Goal: Check status: Check status

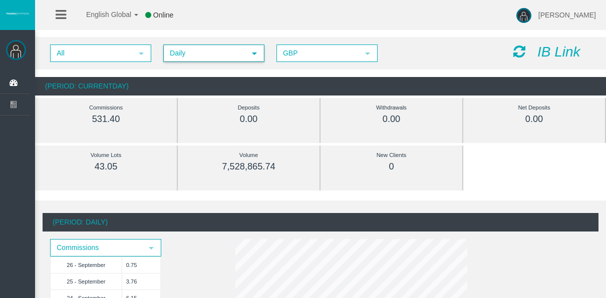
scroll to position [206, 0]
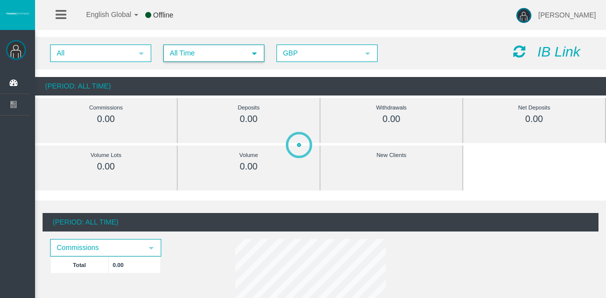
click at [199, 59] on span "All Time" at bounding box center [204, 54] width 81 height 16
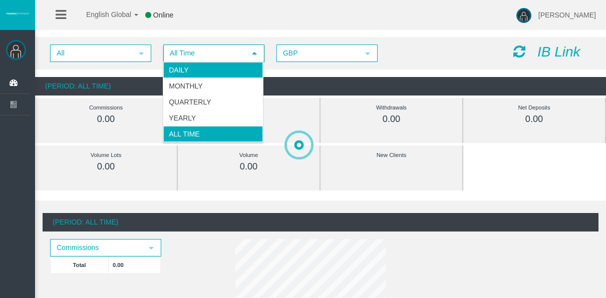
click at [193, 66] on li "Daily" at bounding box center [213, 70] width 100 height 16
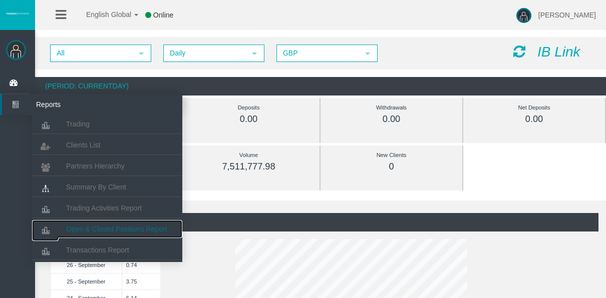
click at [107, 225] on span "Open & Closed Positions Report" at bounding box center [116, 229] width 101 height 8
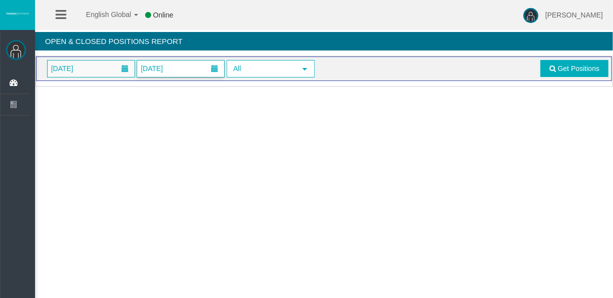
click at [104, 72] on span "01/09/2025" at bounding box center [91, 69] width 87 height 17
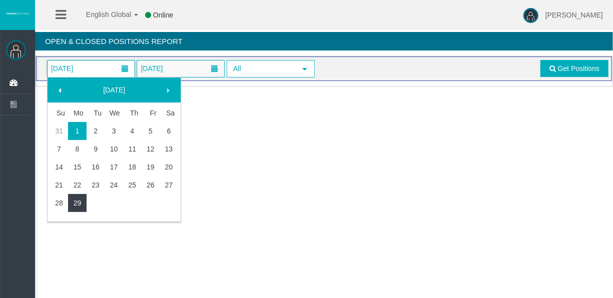
drag, startPoint x: 84, startPoint y: 201, endPoint x: 111, endPoint y: 179, distance: 35.0
click at [83, 200] on link "29" at bounding box center [77, 203] width 19 height 18
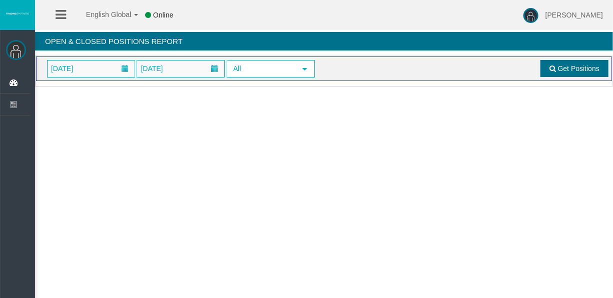
click at [562, 72] on link "Get Positions" at bounding box center [575, 68] width 68 height 17
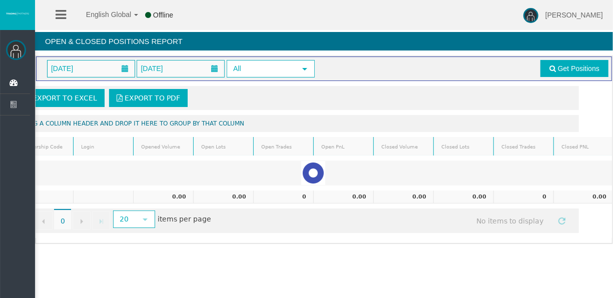
scroll to position [0, 34]
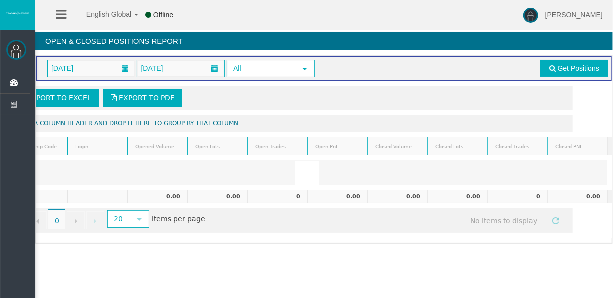
drag, startPoint x: 510, startPoint y: 243, endPoint x: 364, endPoint y: 258, distance: 147.0
click at [364, 258] on div "English Global 简体中文 English Global 日本語 한국어 Offline Tyler Pearson Help Log Out T…" at bounding box center [306, 149] width 613 height 298
drag, startPoint x: 378, startPoint y: 249, endPoint x: 385, endPoint y: 249, distance: 7.5
click at [385, 244] on div "Loading... 29/09/2025 29/09/2025 All select Get Positions Export to Excel Expor…" at bounding box center [324, 150] width 578 height 189
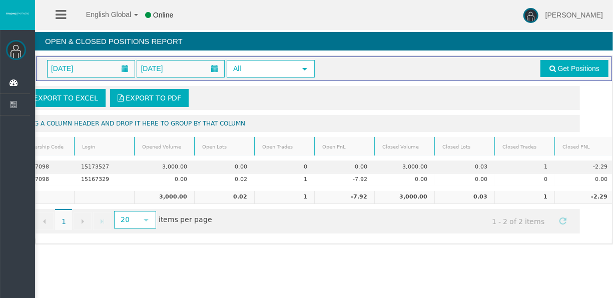
scroll to position [0, 50]
